Goal: Task Accomplishment & Management: Manage account settings

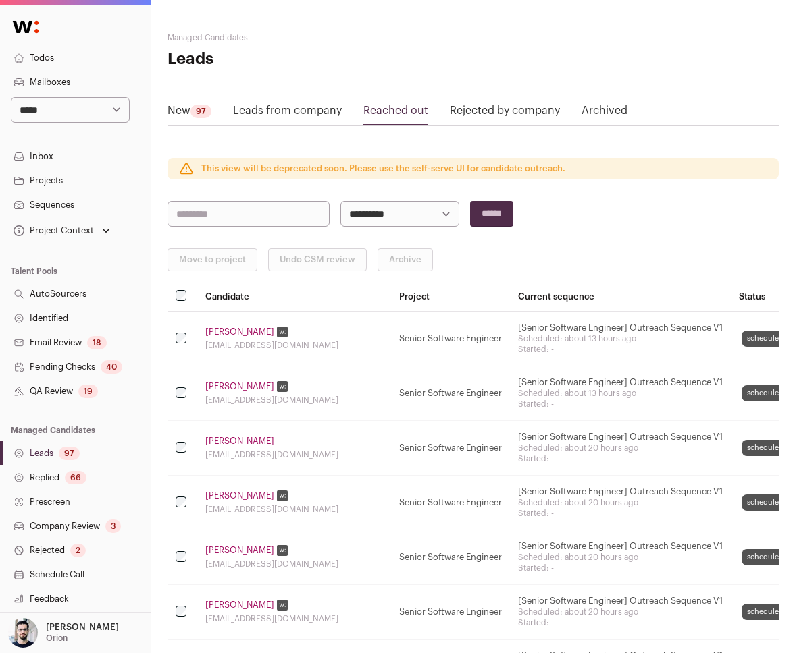
click at [65, 182] on link "Projects" at bounding box center [75, 181] width 151 height 24
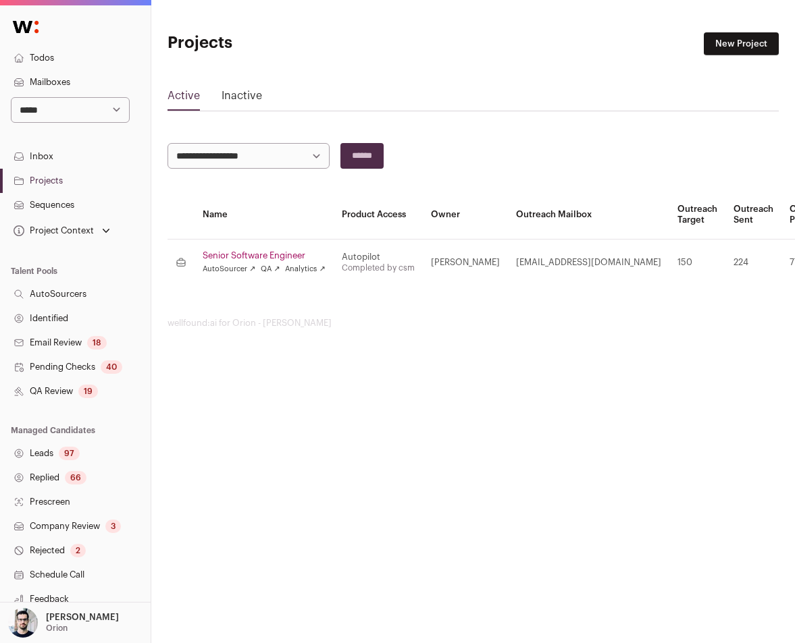
click at [70, 84] on link "Mailboxes" at bounding box center [75, 82] width 151 height 24
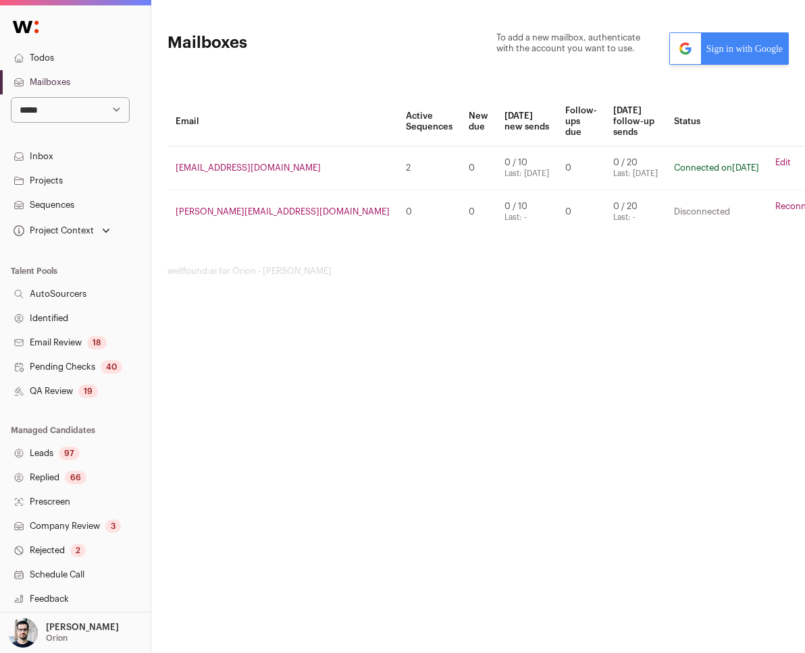
click at [84, 202] on link "Sequences" at bounding box center [75, 205] width 151 height 24
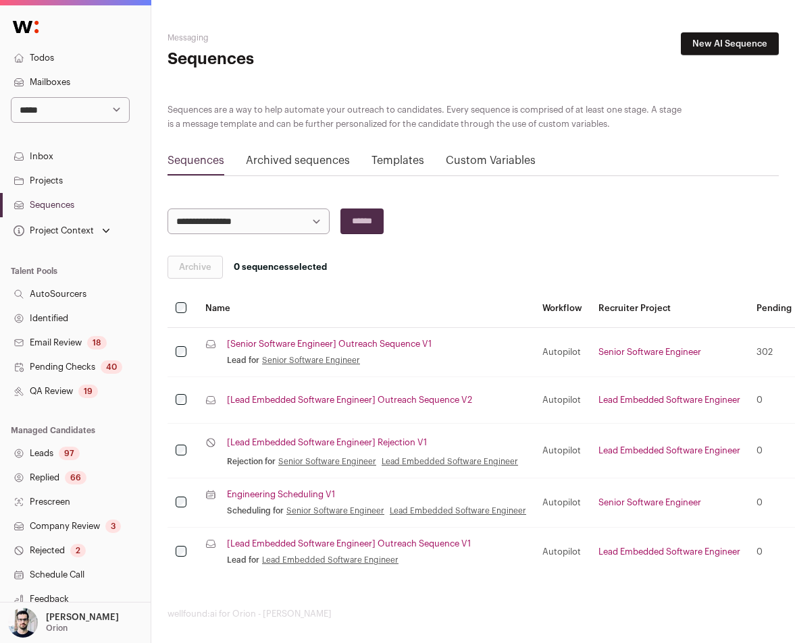
click at [267, 343] on link "[Senior Software Engineer] Outreach Sequence V1" at bounding box center [329, 344] width 205 height 11
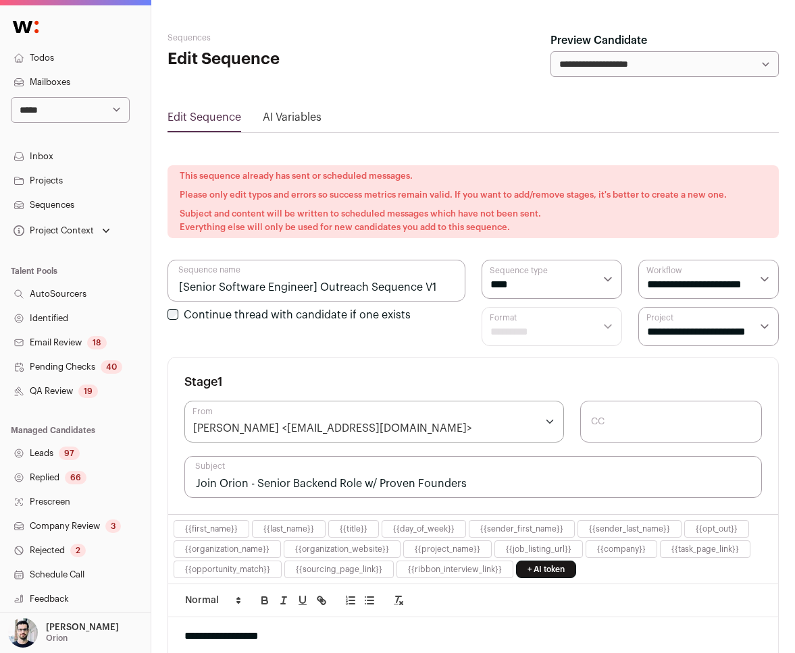
click at [350, 50] on h1 "Edit Sequence" at bounding box center [269, 60] width 204 height 22
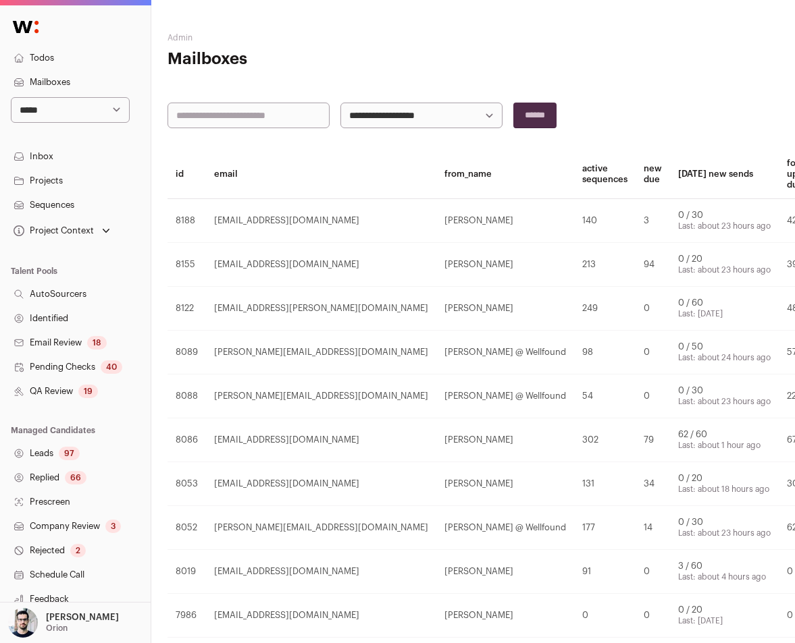
click at [288, 121] on input "text" at bounding box center [248, 116] width 162 height 26
type input "*****"
click at [513, 103] on input "******" at bounding box center [534, 116] width 43 height 26
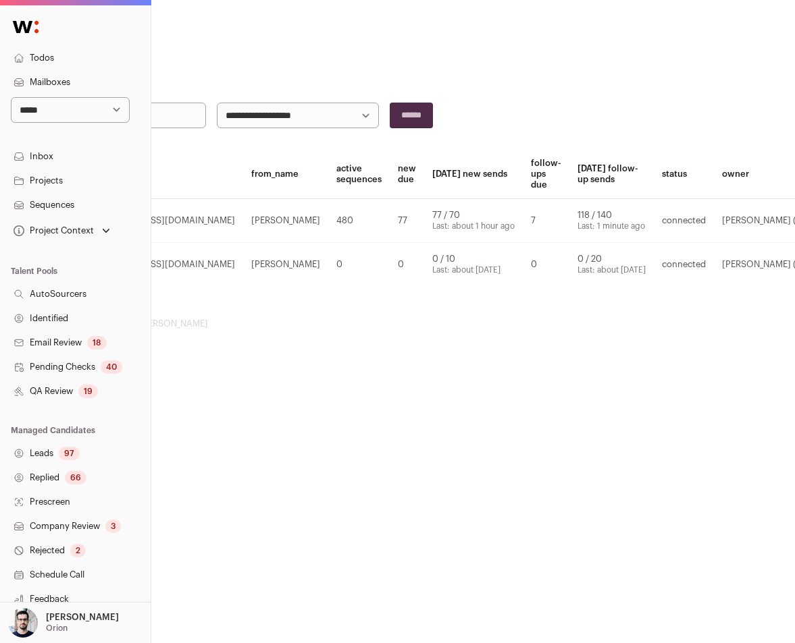
scroll to position [0, 184]
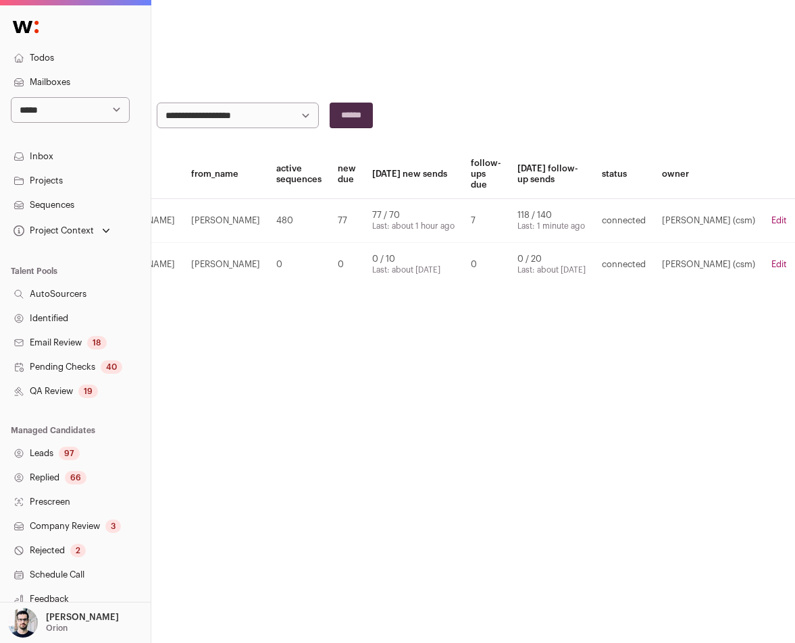
click at [780, 216] on link "Edit" at bounding box center [779, 220] width 16 height 9
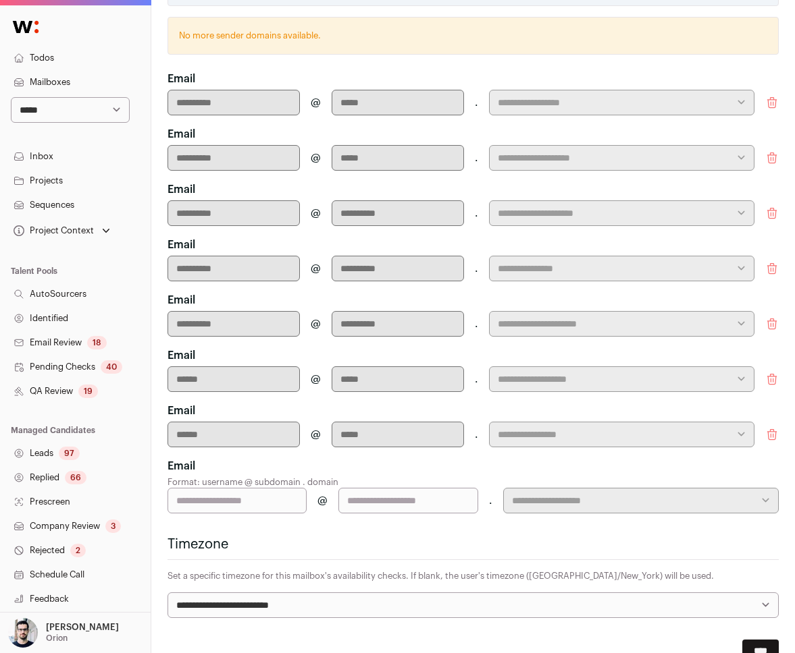
scroll to position [606, 0]
